Goal: Information Seeking & Learning: Learn about a topic

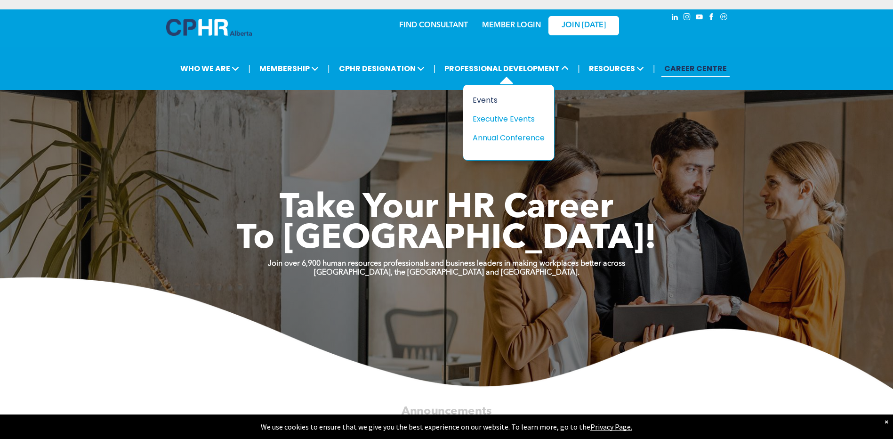
click at [492, 98] on div "Events" at bounding box center [504, 100] width 65 height 12
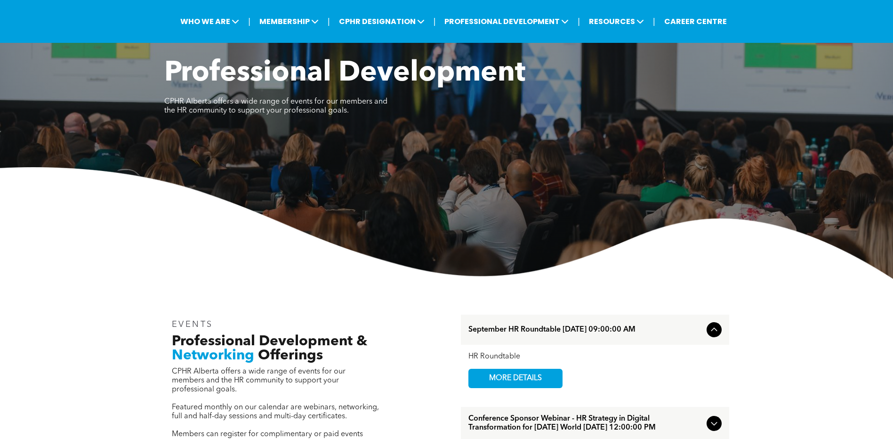
scroll to position [282, 0]
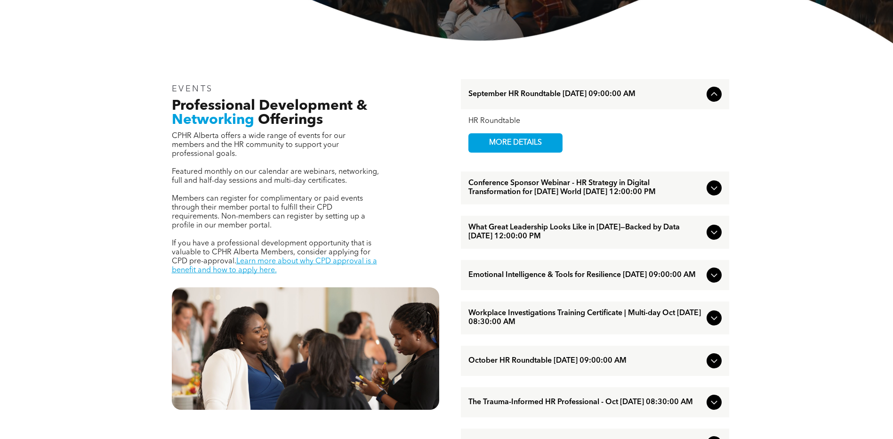
click at [540, 407] on span "The Trauma-Informed HR Professional - Oct [DATE] 08:30:00 AM" at bounding box center [585, 402] width 234 height 9
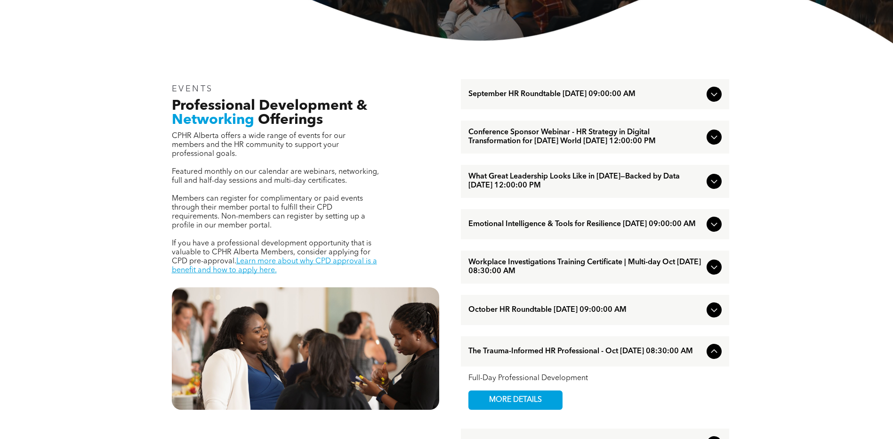
click at [624, 229] on span "Emotional Intelligence & Tools for Resilience October/01/2025 09:00:00 AM" at bounding box center [585, 224] width 234 height 9
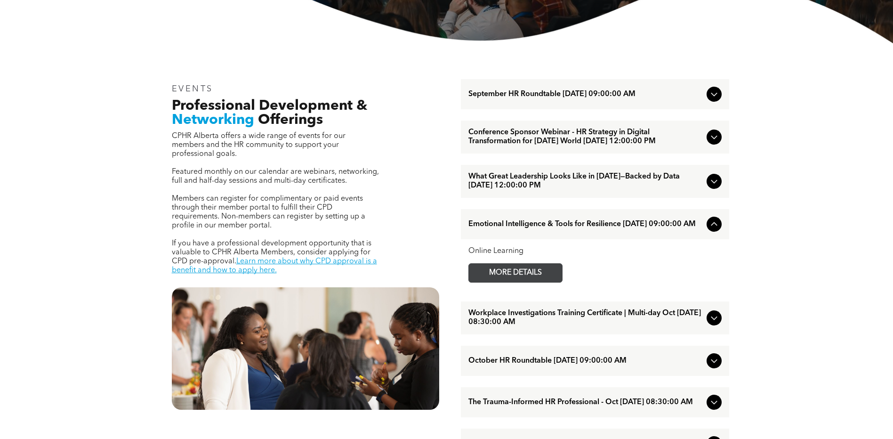
click at [523, 282] on span "MORE DETAILS" at bounding box center [515, 272] width 74 height 18
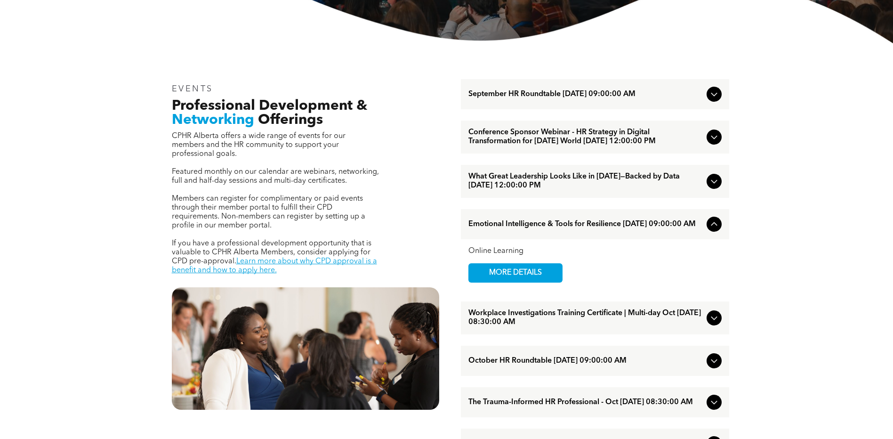
scroll to position [329, 0]
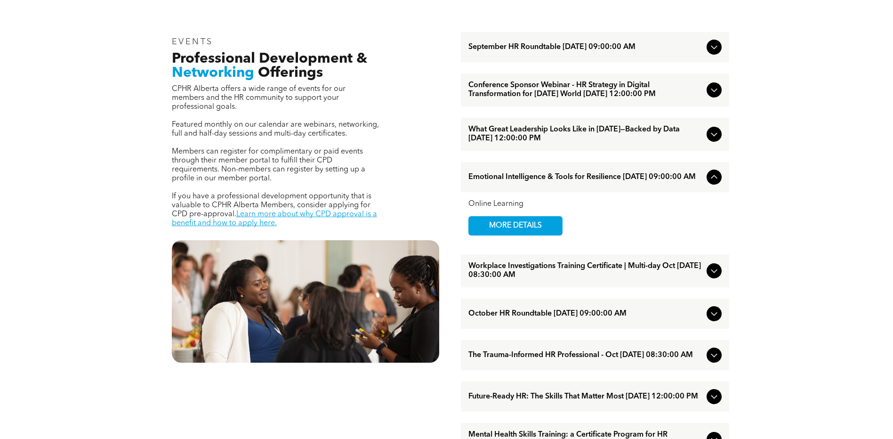
click at [533, 359] on span "The Trauma-Informed HR Professional - Oct October/15/2025 08:30:00 AM" at bounding box center [585, 355] width 234 height 9
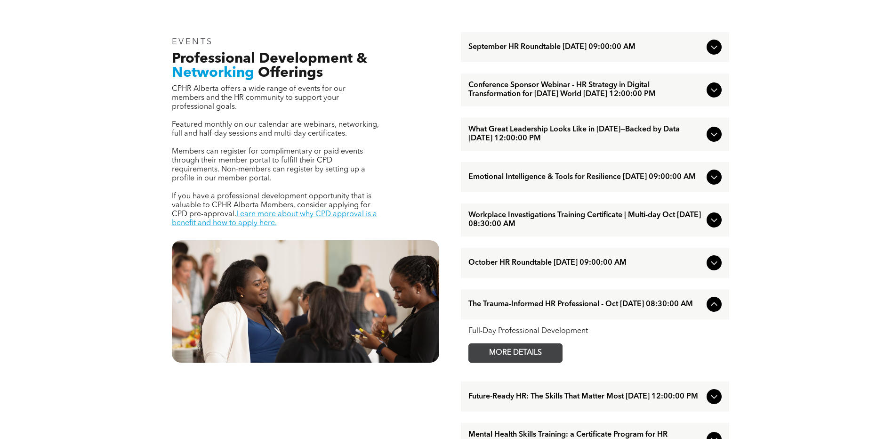
click at [525, 362] on span "MORE DETAILS" at bounding box center [515, 352] width 74 height 18
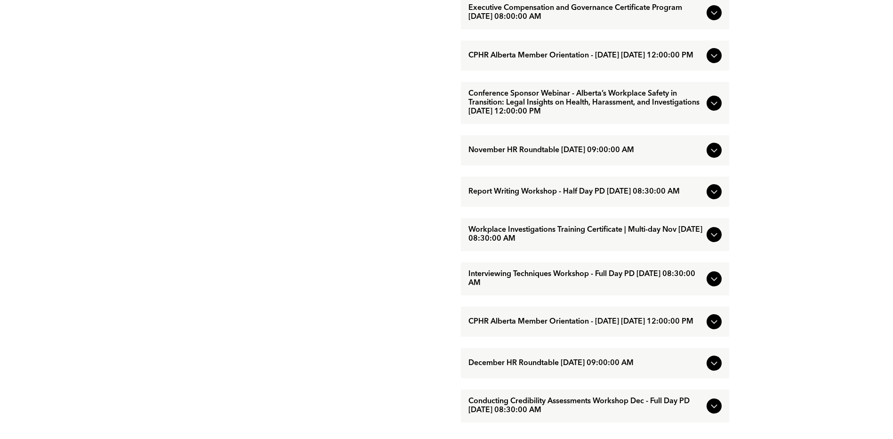
scroll to position [847, 0]
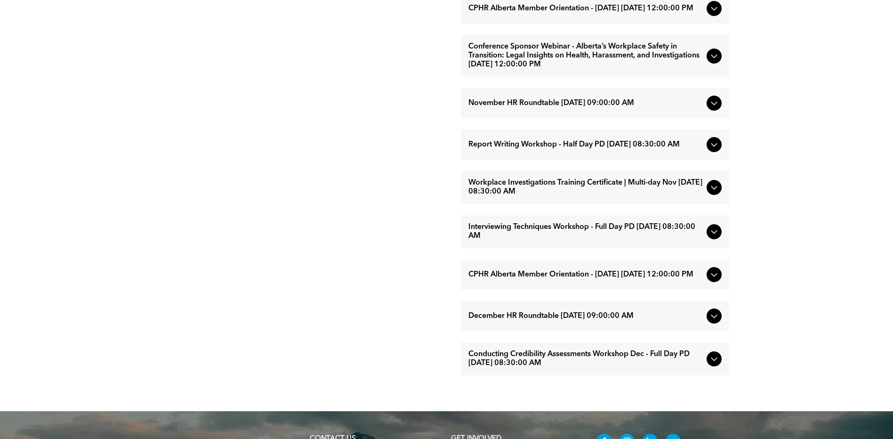
click at [589, 367] on span "Conducting Credibility Assessments Workshop Dec - Full Day PD [DATE] 08:30:00 AM" at bounding box center [585, 359] width 234 height 18
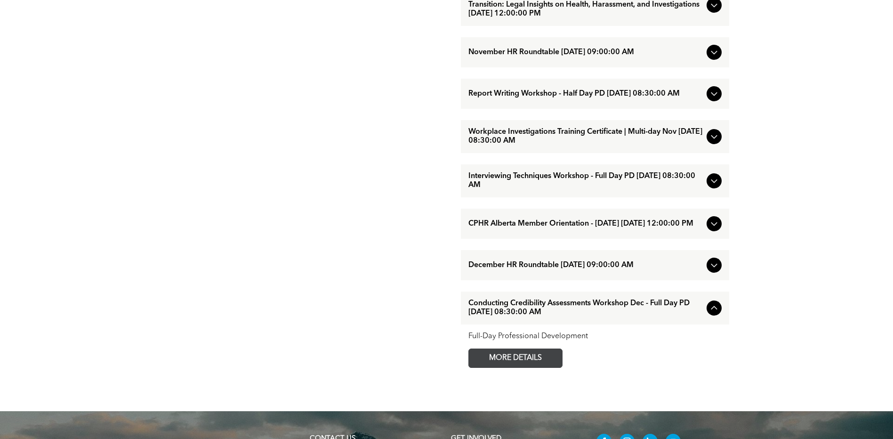
click at [492, 367] on span "MORE DETAILS" at bounding box center [515, 358] width 74 height 18
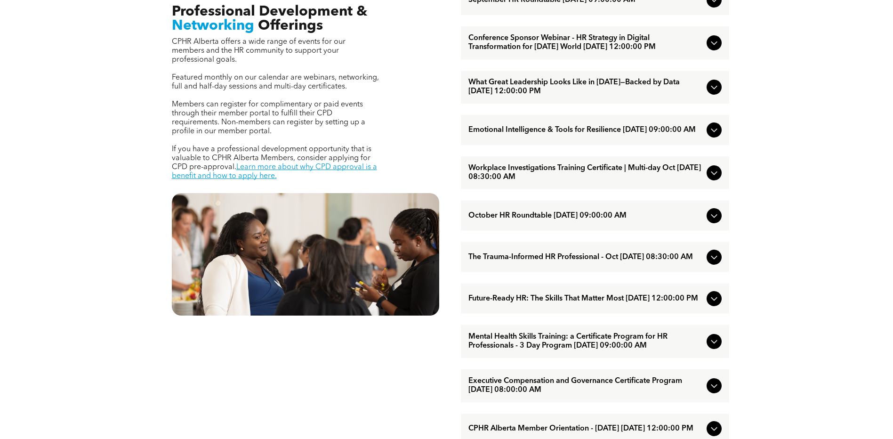
scroll to position [282, 0]
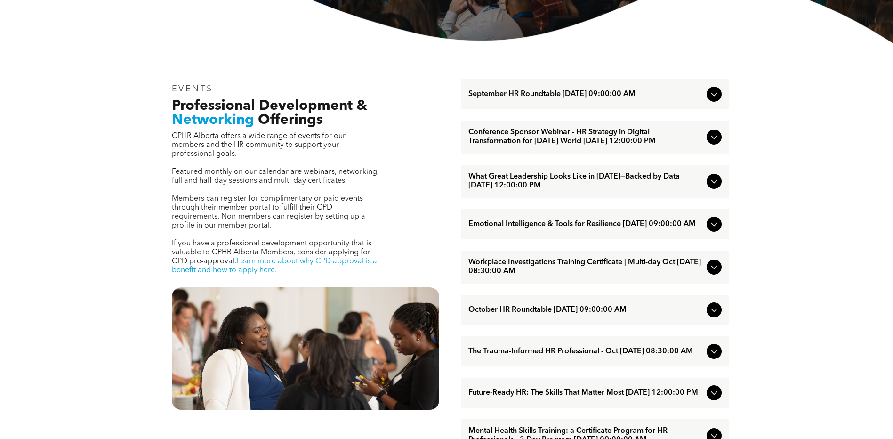
click at [712, 143] on icon at bounding box center [713, 136] width 11 height 11
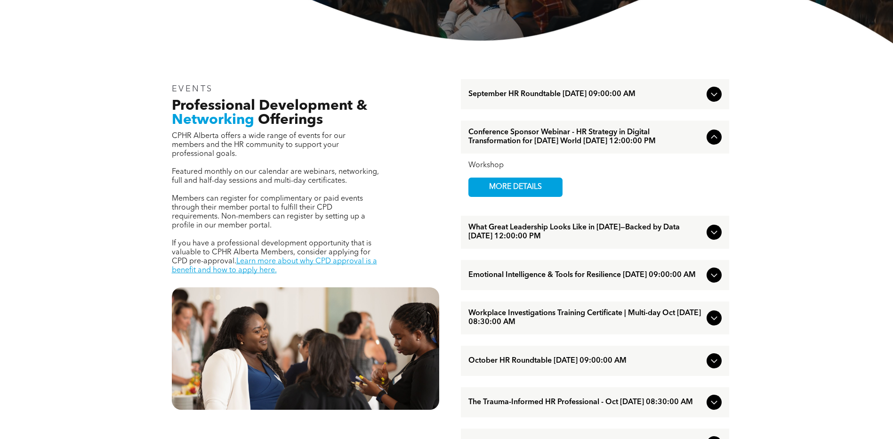
click at [560, 248] on div "What Great Leadership Looks Like in [DATE]—Backed by Data [DATE] 12:00:00 PM" at bounding box center [595, 231] width 268 height 33
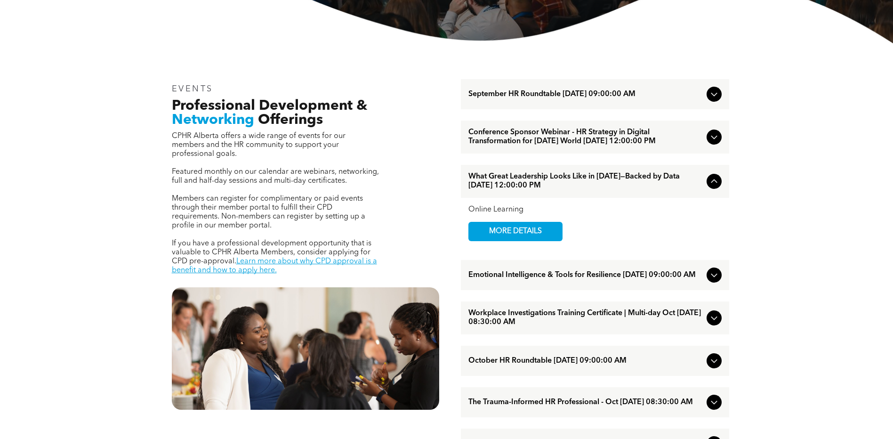
click at [584, 279] on span "Emotional Intelligence & Tools for Resilience [DATE] 09:00:00 AM" at bounding box center [585, 275] width 234 height 9
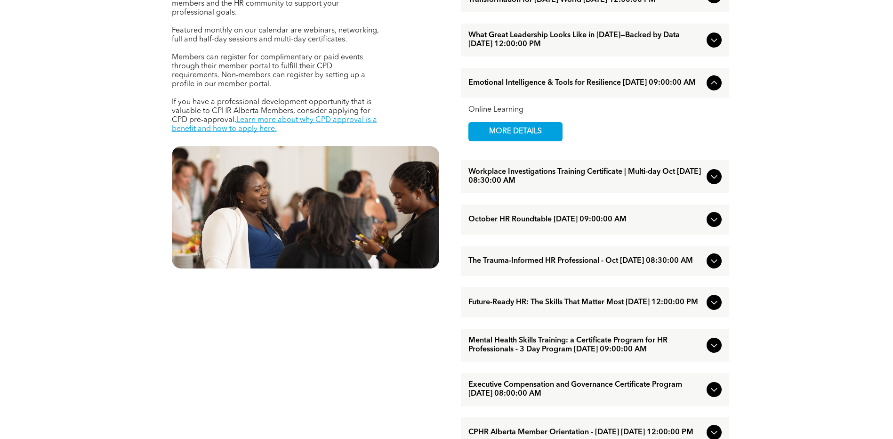
scroll to position [471, 0]
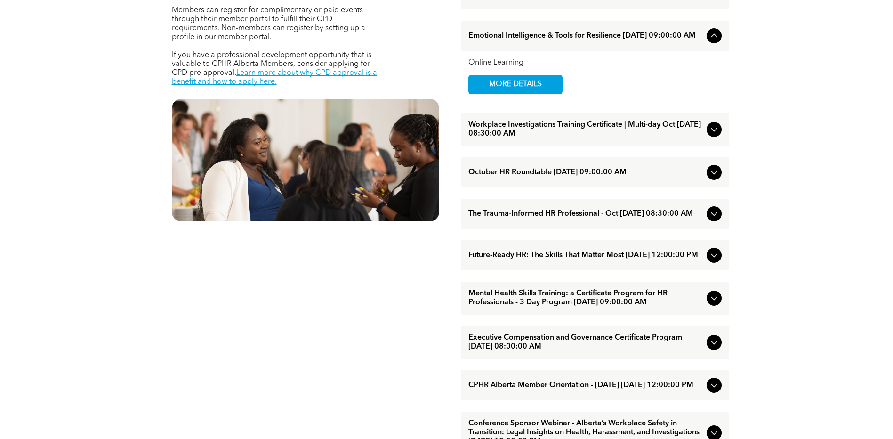
click at [641, 260] on span "Future-Ready HR: The Skills That Matter Most [DATE] 12:00:00 PM" at bounding box center [585, 255] width 234 height 9
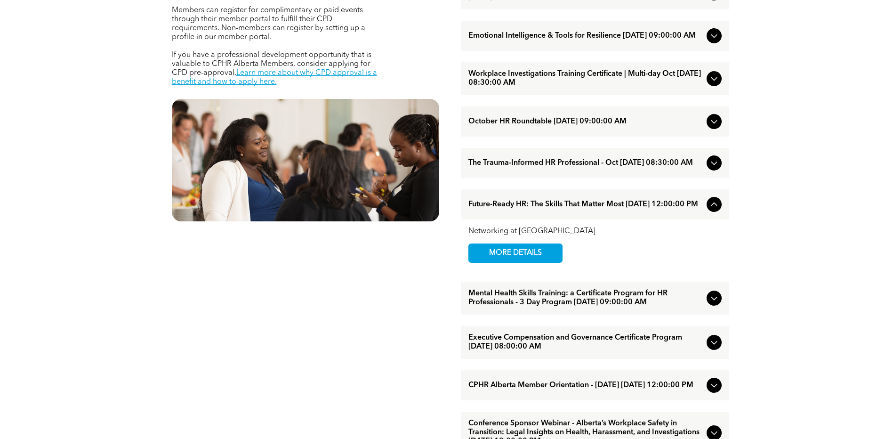
click at [528, 307] on span "Mental Health Skills Training: a Certificate Program for HR Professionals - 3 D…" at bounding box center [585, 298] width 234 height 18
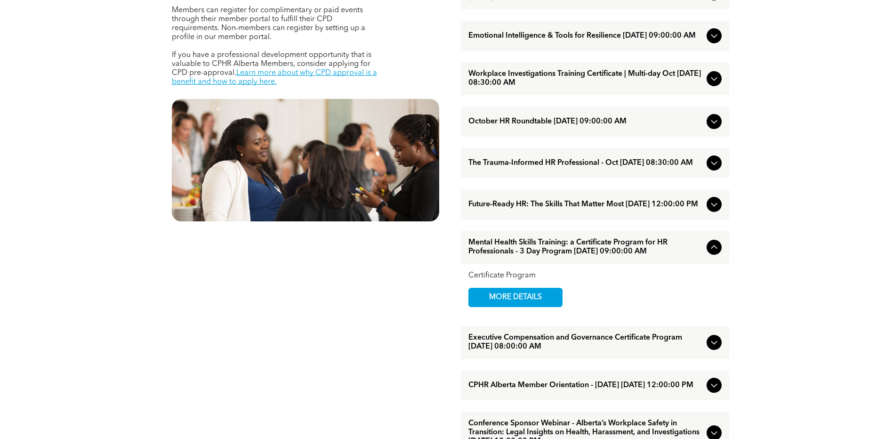
click at [580, 351] on span "Executive Compensation and Governance Certificate Program [DATE] 08:00:00 AM" at bounding box center [585, 342] width 234 height 18
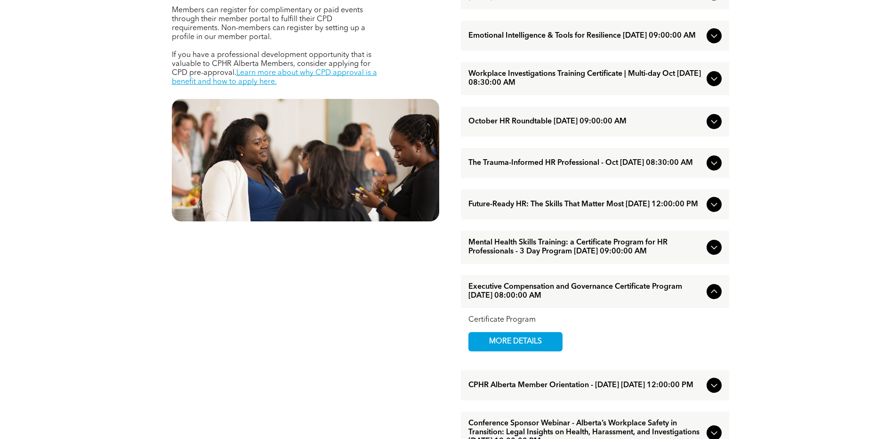
drag, startPoint x: 486, startPoint y: 359, endPoint x: 809, endPoint y: 358, distance: 323.3
click at [809, 358] on div "EVENTS Professional Development & Networking Offerings CPHR Alberta offers a wi…" at bounding box center [446, 321] width 893 height 932
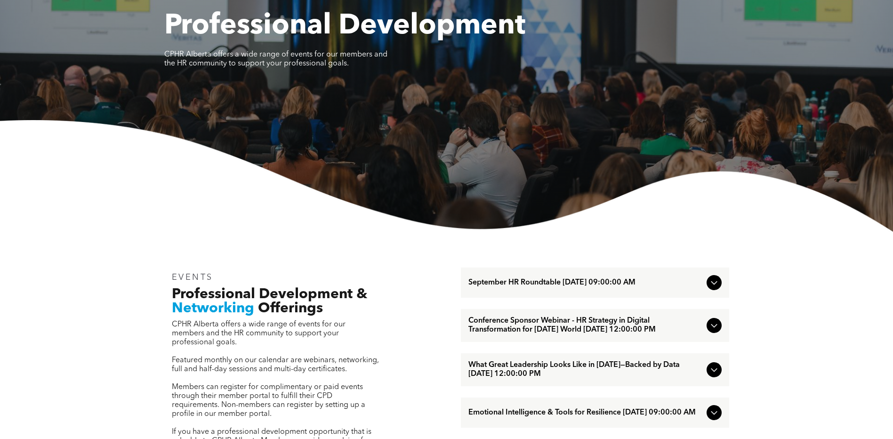
scroll to position [0, 0]
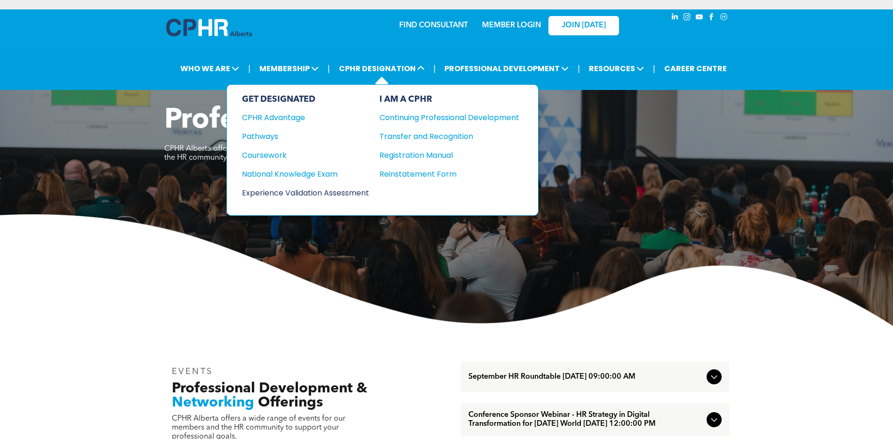
click at [356, 196] on div "Experience Validation Assessment" at bounding box center [299, 193] width 114 height 12
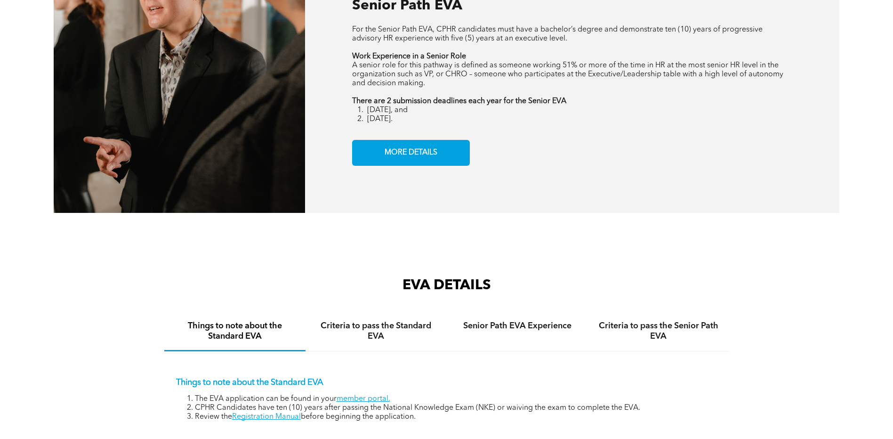
scroll to position [1506, 0]
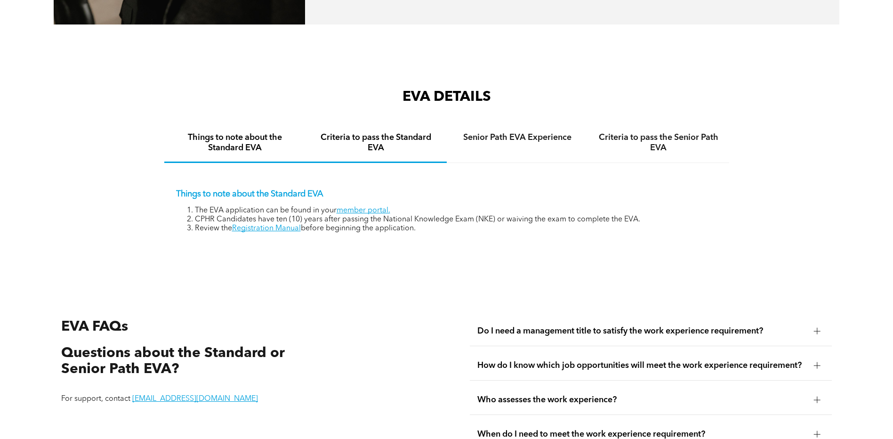
click at [367, 132] on h4 "Criteria to pass the Standard EVA" at bounding box center [376, 142] width 124 height 21
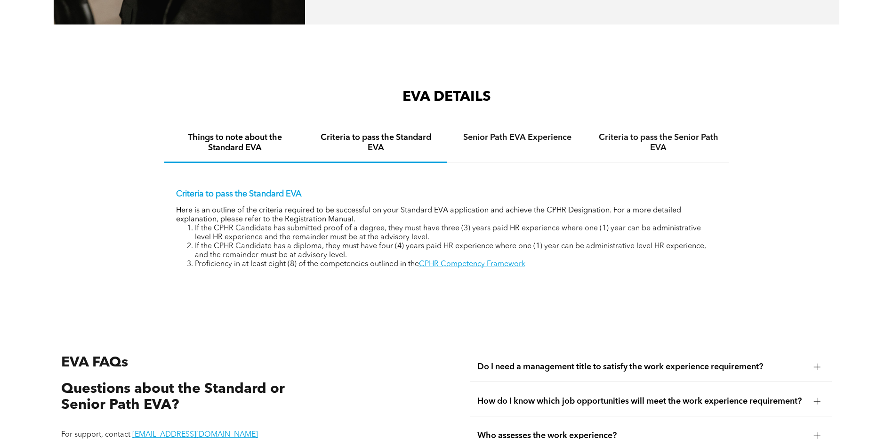
click at [244, 140] on h4 "Things to note about the Standard EVA" at bounding box center [235, 142] width 124 height 21
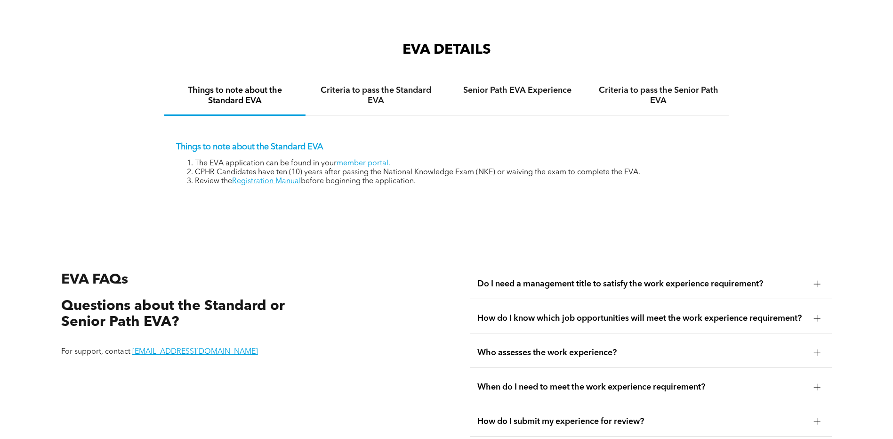
scroll to position [1600, 0]
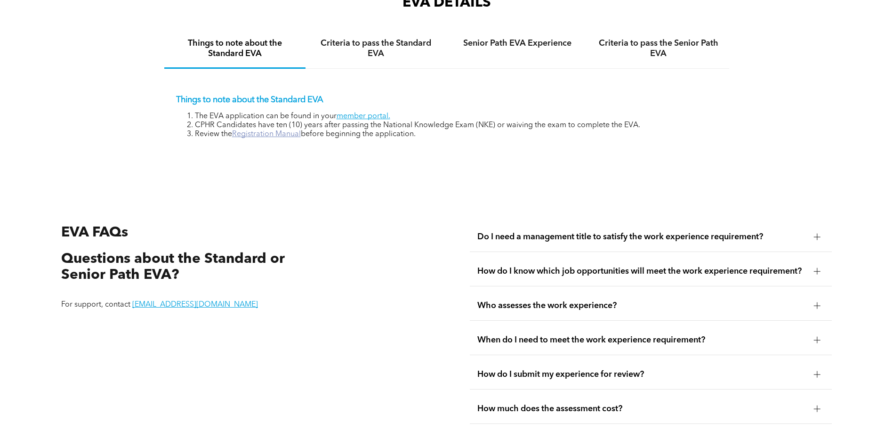
click at [276, 130] on link "Registration Manual" at bounding box center [266, 134] width 69 height 8
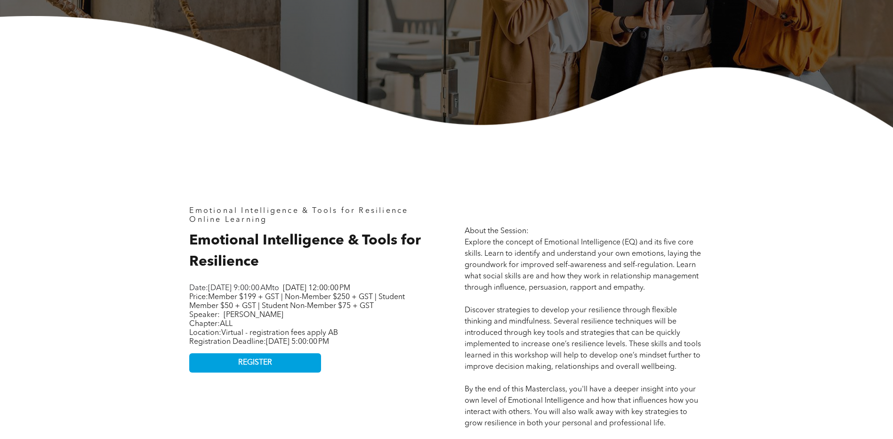
scroll to position [329, 0]
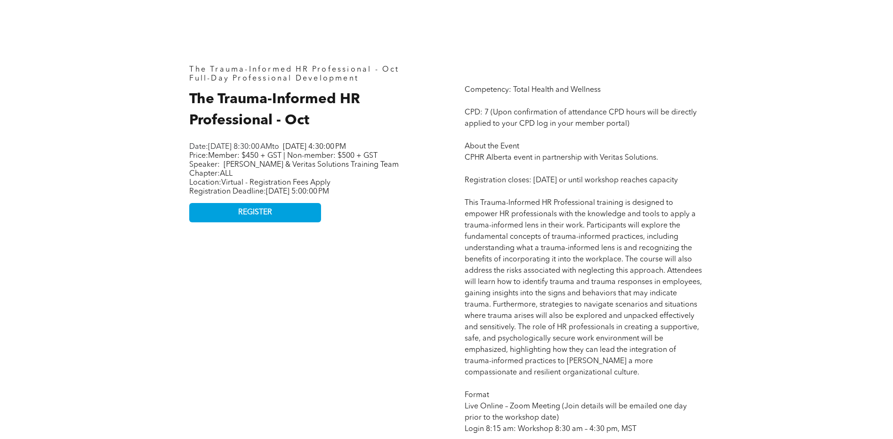
scroll to position [188, 0]
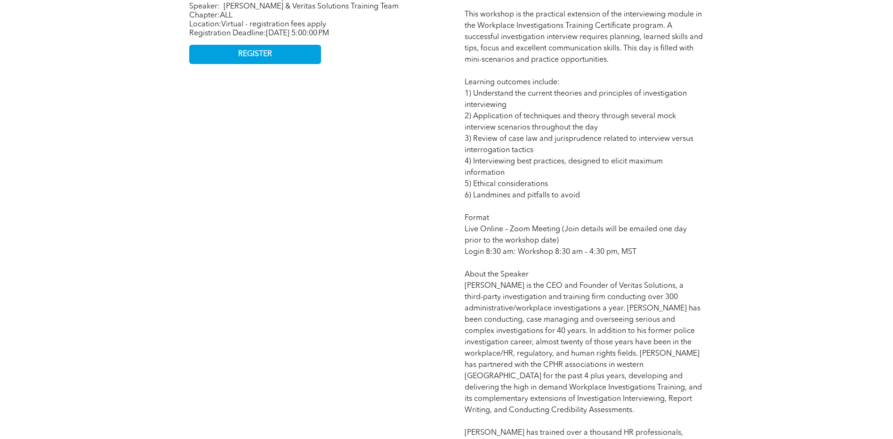
scroll to position [659, 0]
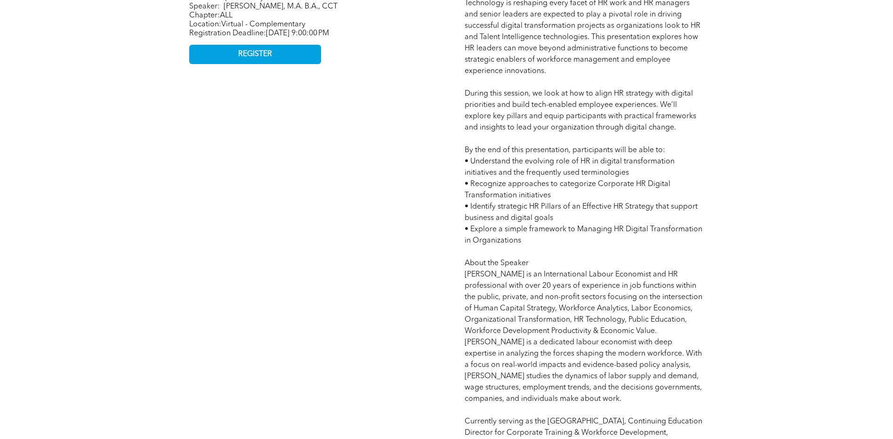
scroll to position [753, 0]
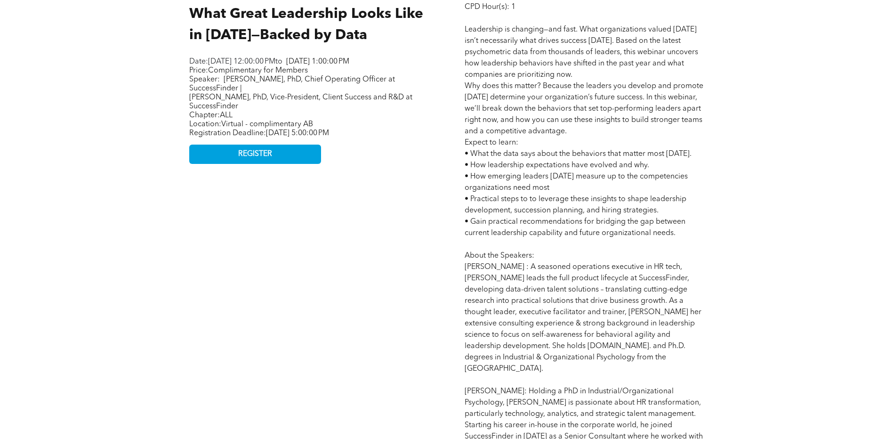
scroll to position [659, 0]
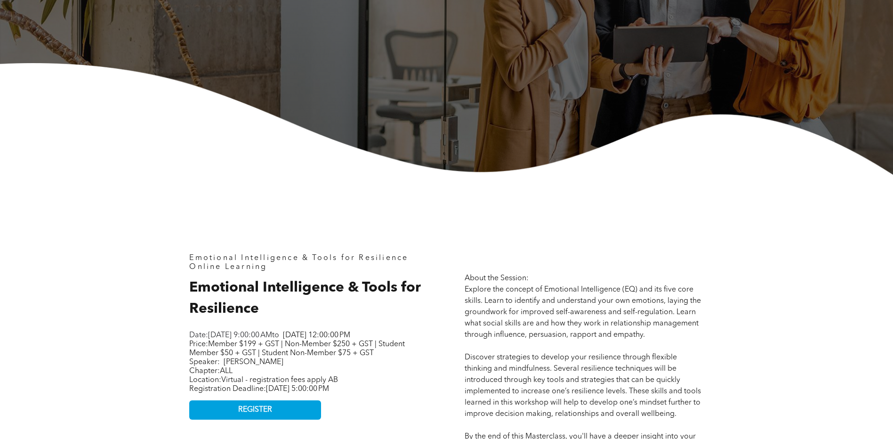
scroll to position [329, 0]
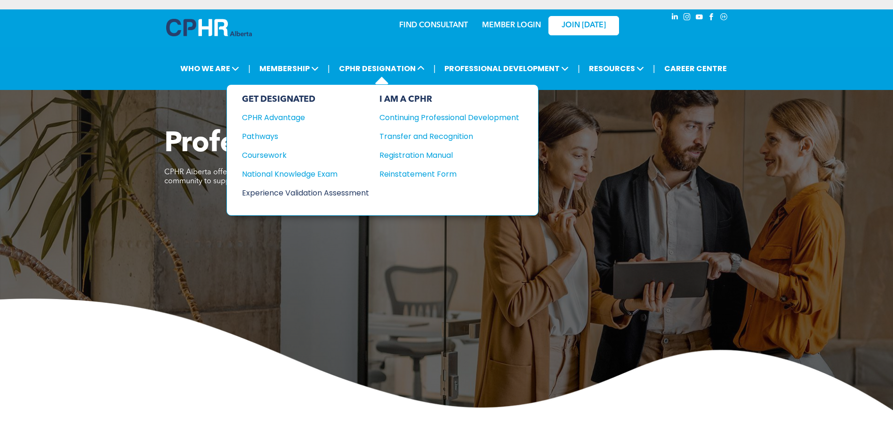
click at [335, 189] on div "Experience Validation Assessment" at bounding box center [299, 193] width 114 height 12
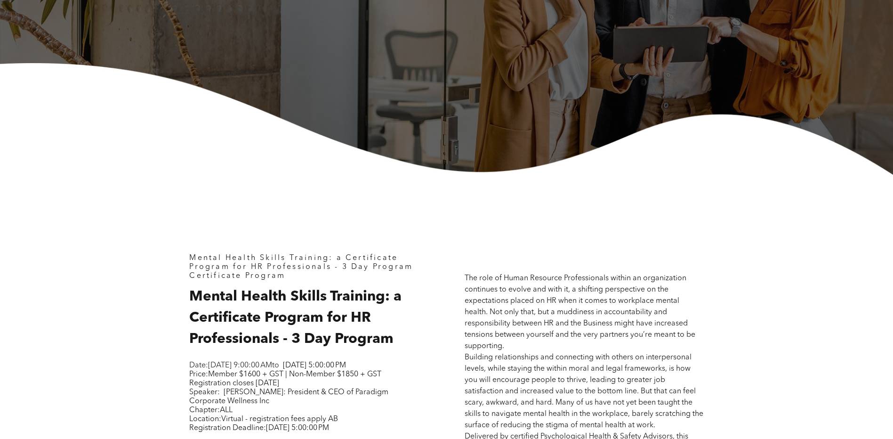
scroll to position [471, 0]
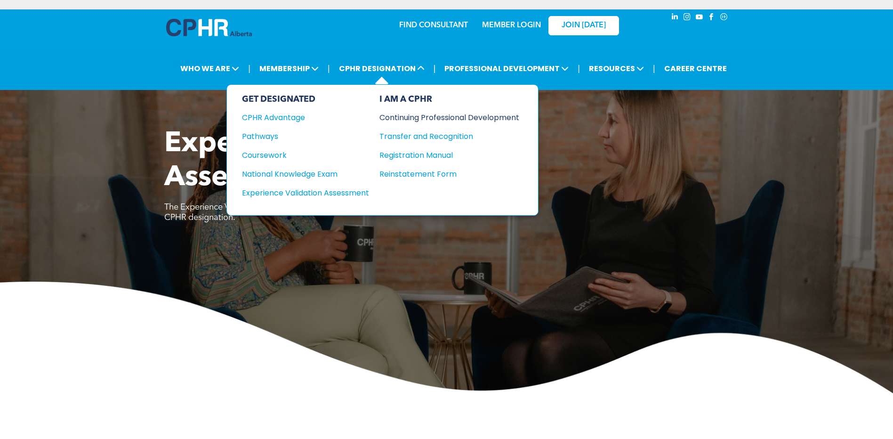
click at [436, 120] on div "Continuing Professional Development" at bounding box center [442, 118] width 126 height 12
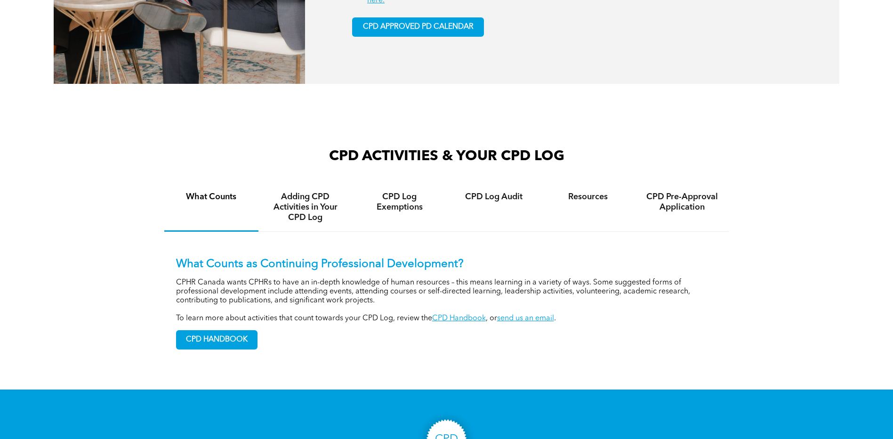
scroll to position [659, 0]
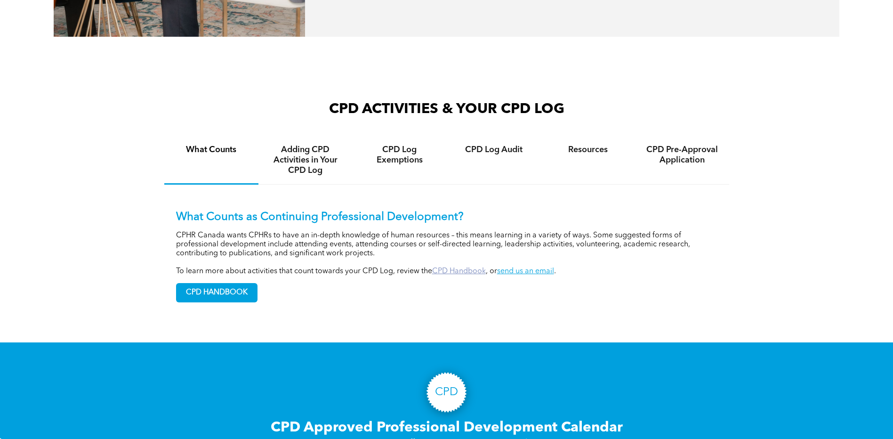
click at [472, 268] on link "CPD Handbook" at bounding box center [459, 271] width 54 height 8
